Goal: Entertainment & Leisure: Consume media (video, audio)

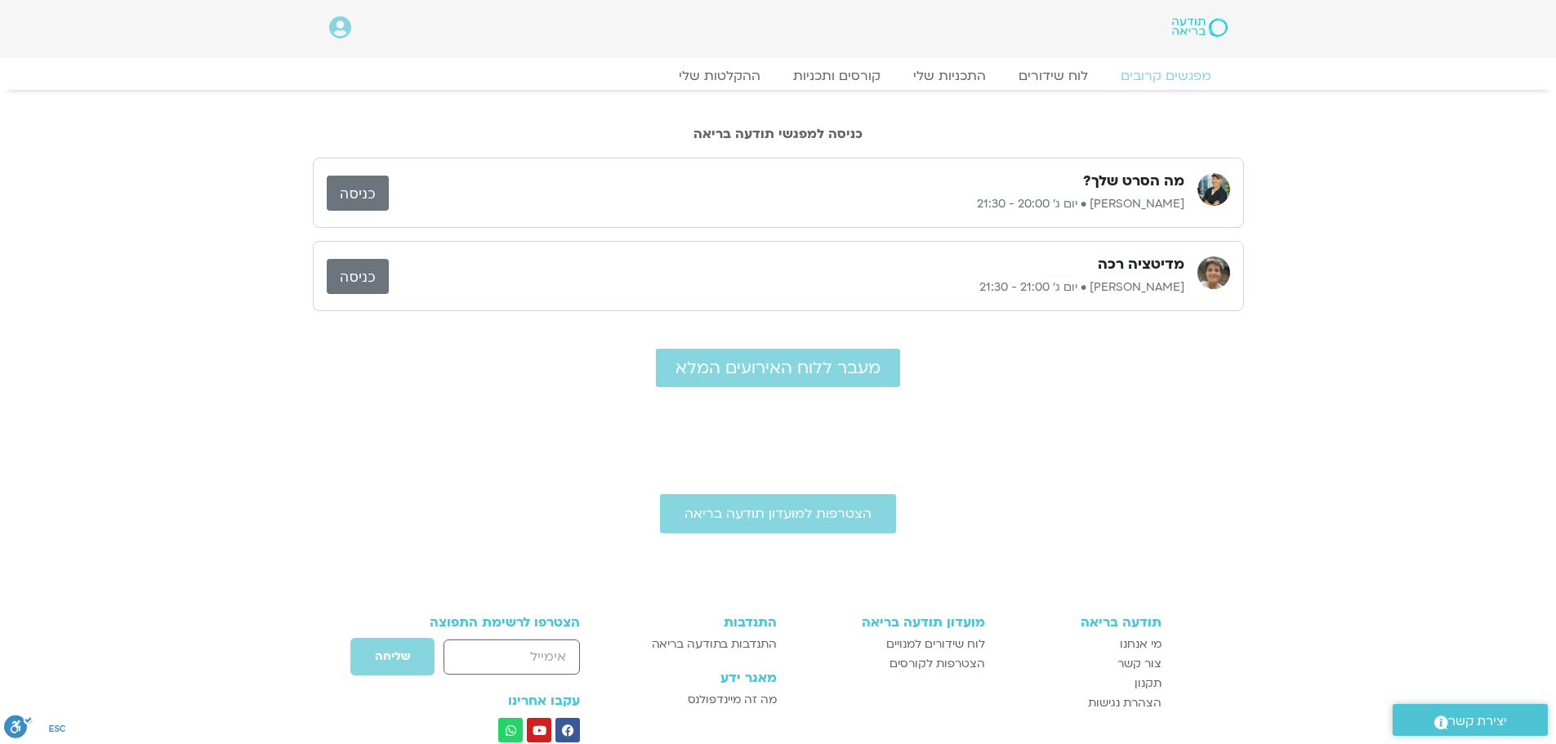
click at [358, 181] on link "כניסה" at bounding box center [358, 193] width 62 height 35
click at [721, 77] on link "ההקלטות שלי" at bounding box center [719, 76] width 137 height 20
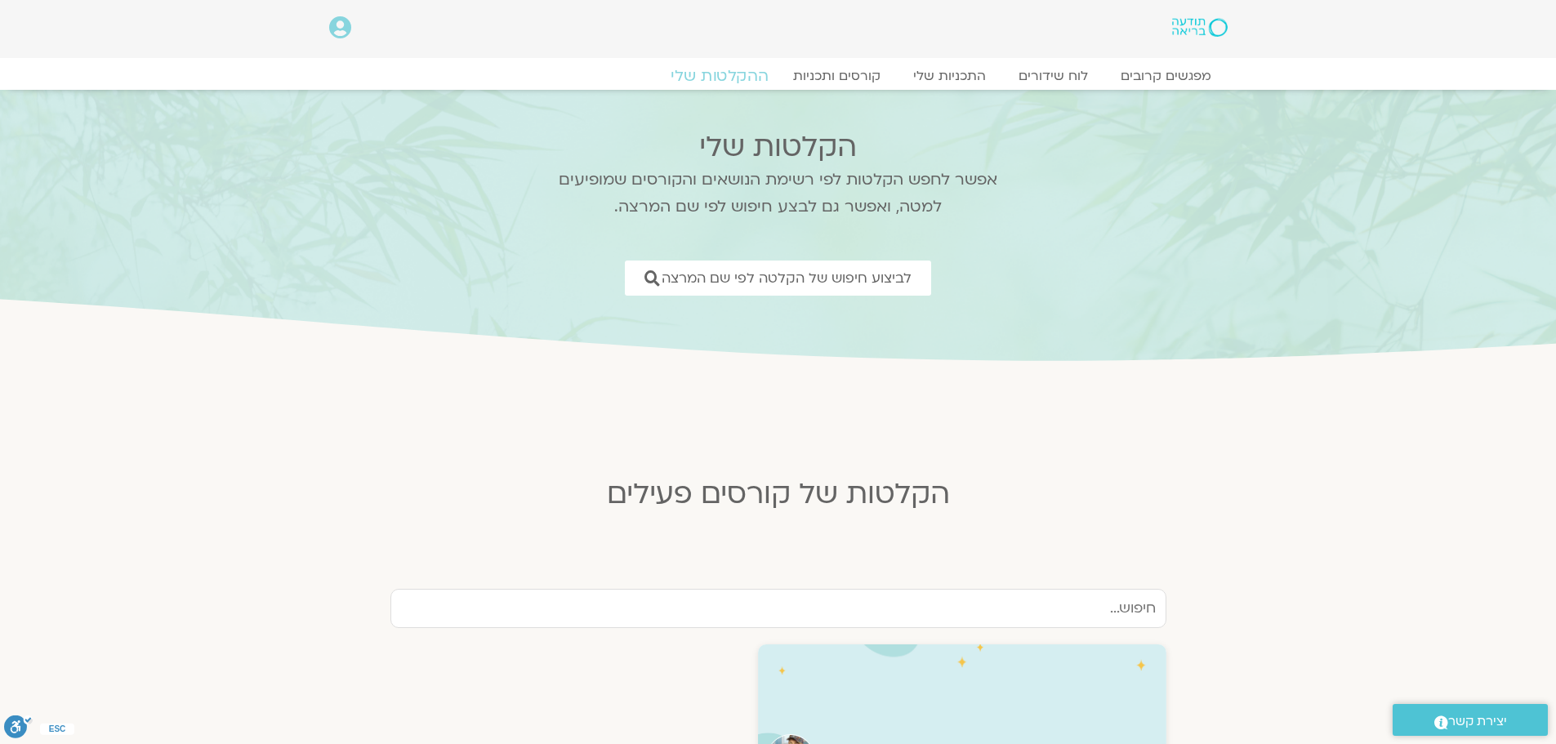
click at [711, 73] on link "ההקלטות שלי" at bounding box center [719, 76] width 137 height 20
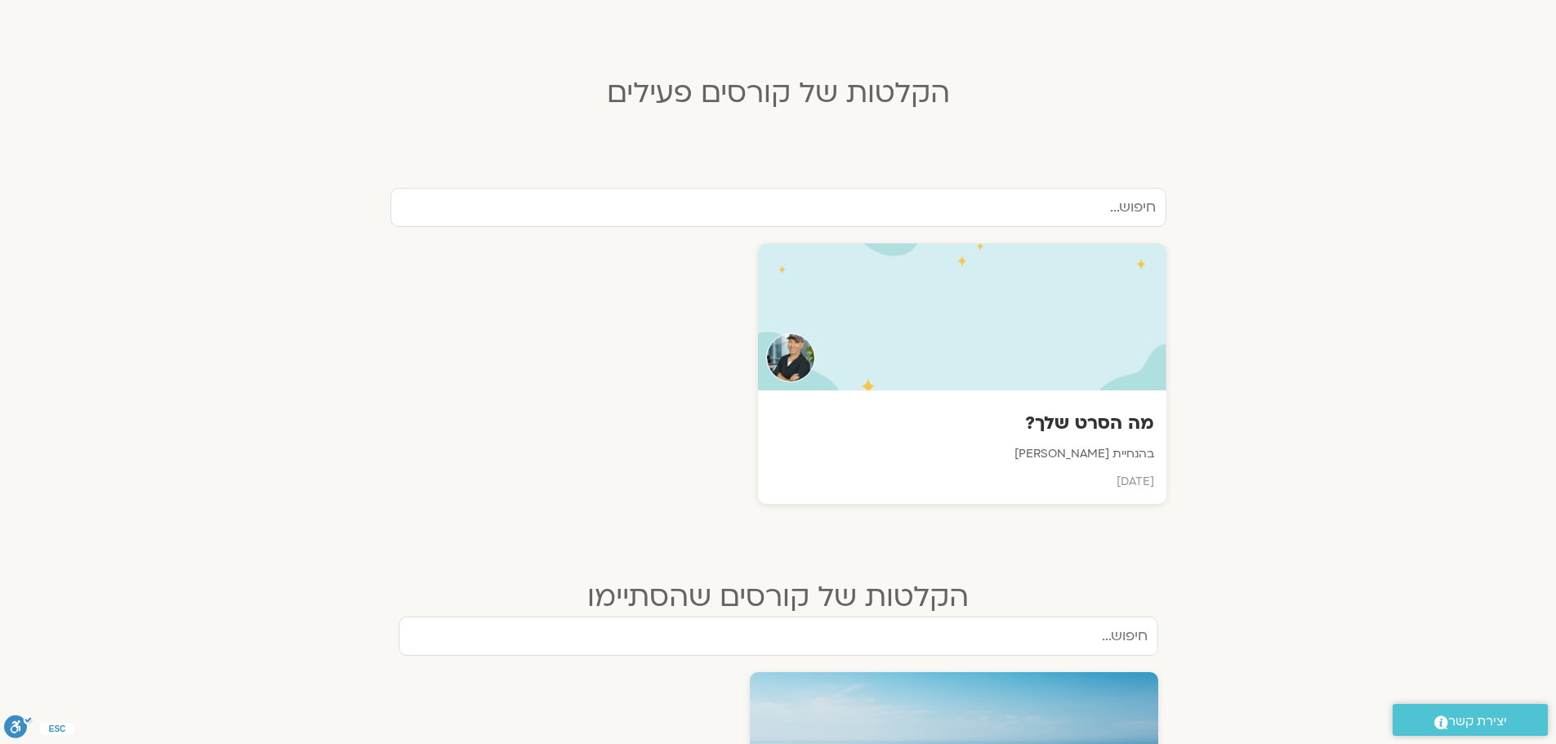
scroll to position [398, 0]
click at [1062, 421] on h3 "מה הסרט שלך?" at bounding box center [962, 426] width 388 height 25
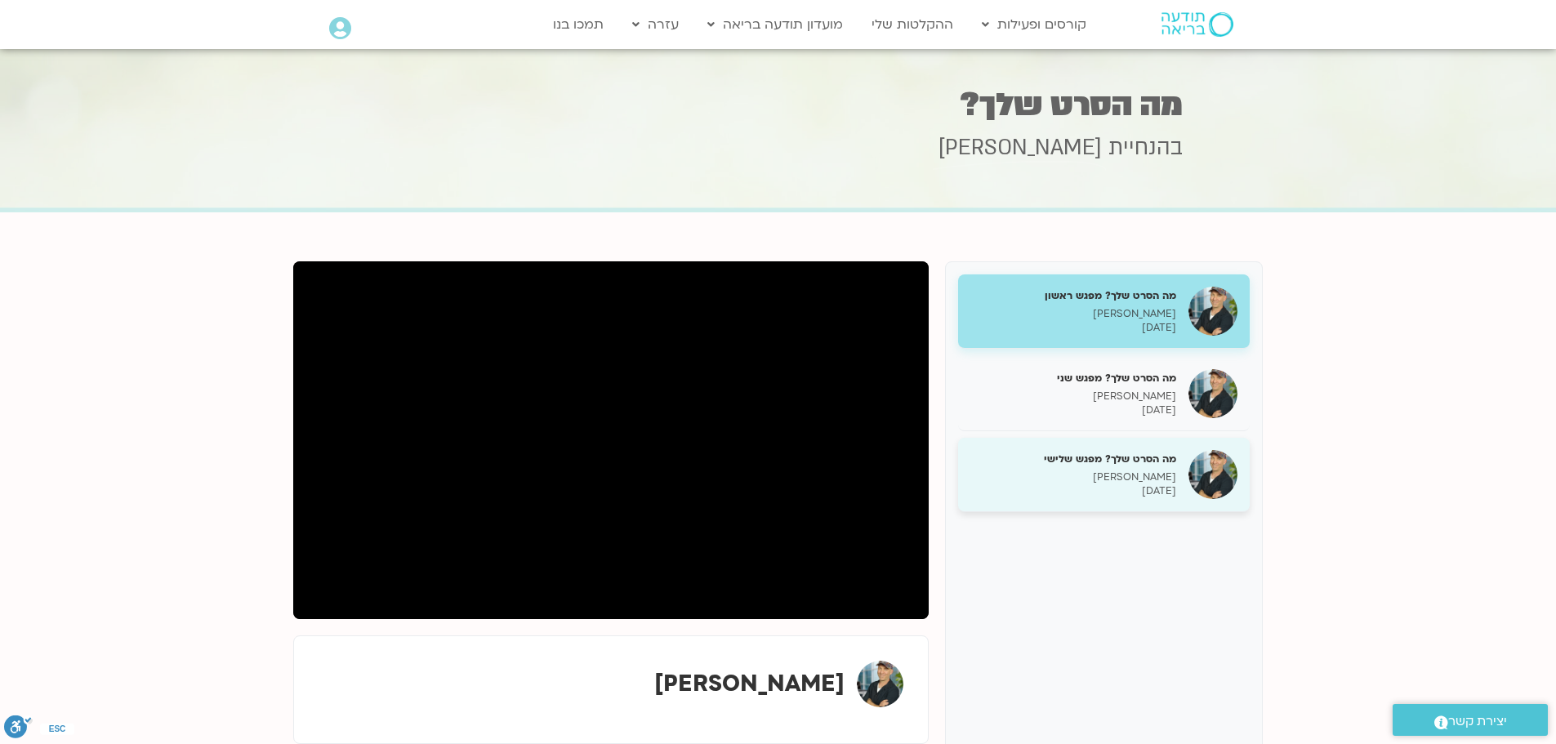
click at [1085, 464] on h5 "מה הסרט שלך? מפגש שלישי" at bounding box center [1073, 459] width 206 height 15
